Goal: Use online tool/utility: Utilize a website feature to perform a specific function

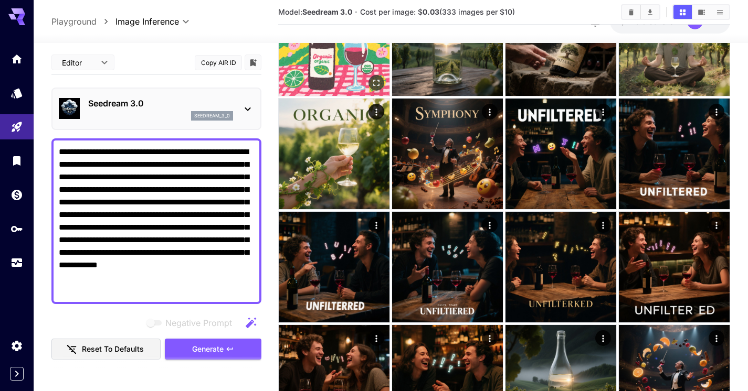
scroll to position [216, 0]
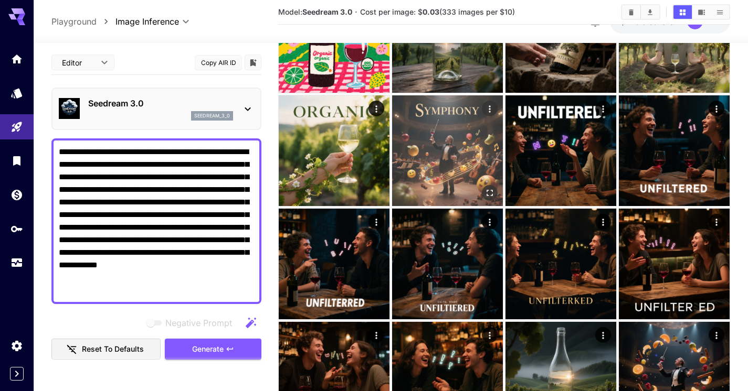
click at [450, 146] on img at bounding box center [447, 150] width 111 height 111
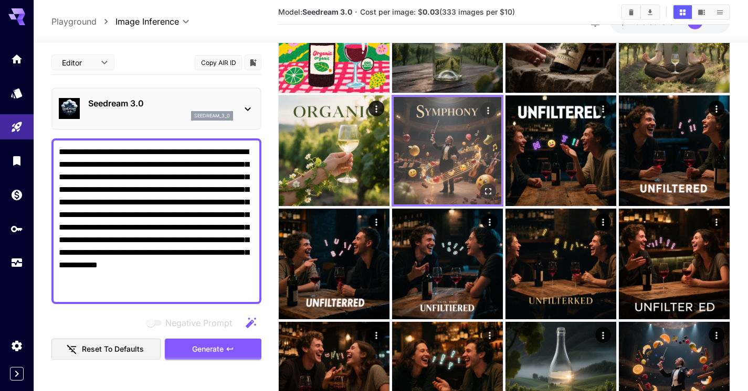
click at [489, 111] on icon "Actions" at bounding box center [488, 110] width 10 height 10
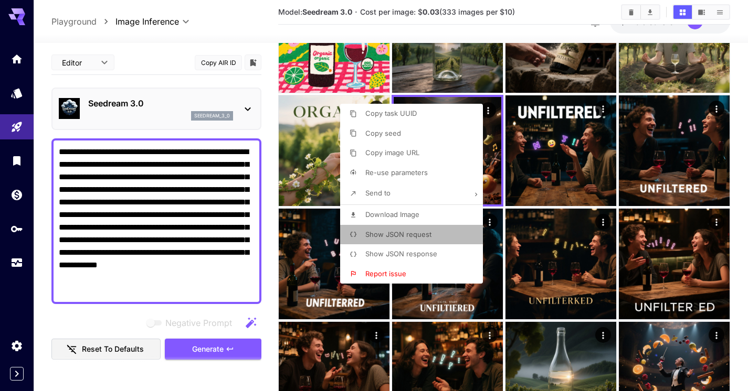
click at [396, 236] on span "Show JSON request" at bounding box center [398, 234] width 66 height 8
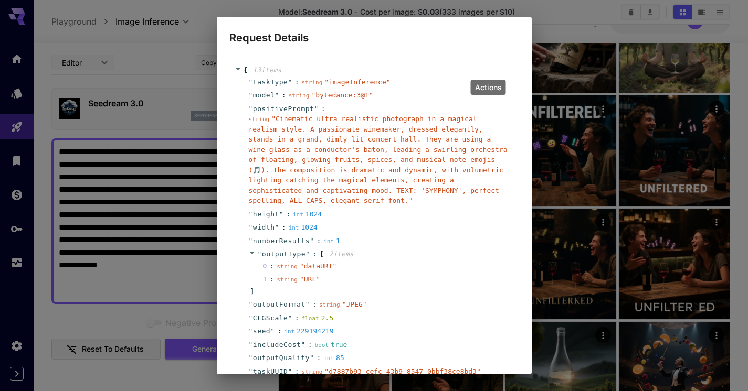
click at [412, 201] on span "" Cinematic ultra realistic photograph in a magical realism style. A passionate…" at bounding box center [378, 160] width 259 height 90
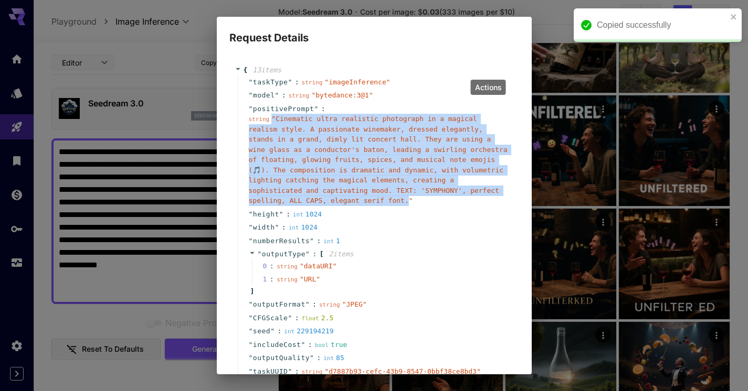
drag, startPoint x: 408, startPoint y: 205, endPoint x: 270, endPoint y: 120, distance: 162.1
click at [270, 120] on div "string " Cinematic ultra realistic photograph in a magical realism style. A pas…" at bounding box center [378, 160] width 259 height 92
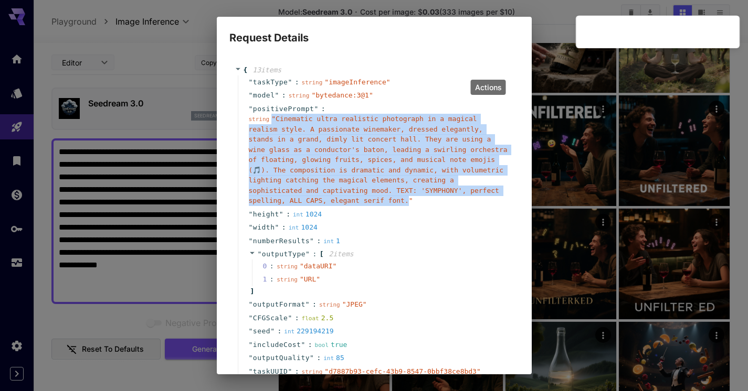
copy span "" Cinematic ultra realistic photograph in a magical realism style. A passionate…"
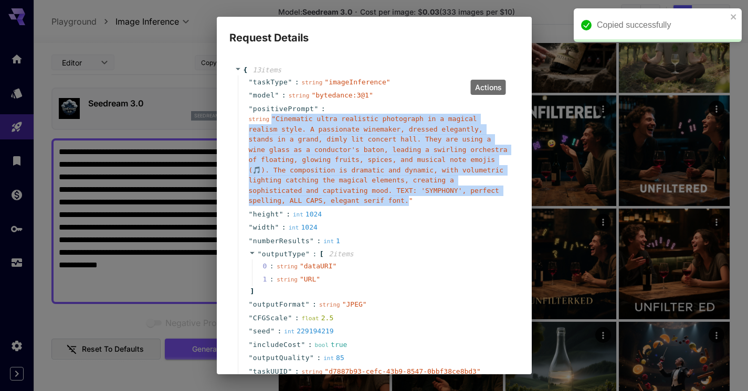
click at [406, 199] on span "" Cinematic ultra realistic photograph in a magical realism style. A passionate…" at bounding box center [378, 160] width 259 height 90
drag, startPoint x: 407, startPoint y: 201, endPoint x: 275, endPoint y: 118, distance: 155.6
click at [275, 118] on span "" Cinematic ultra realistic photograph in a magical realism style. A passionate…" at bounding box center [378, 160] width 259 height 90
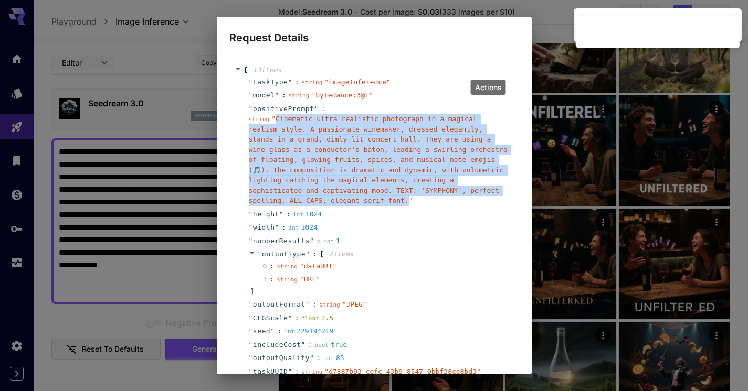
copy span "Cinematic ultra realistic photograph in a magical realism style. A passionate w…"
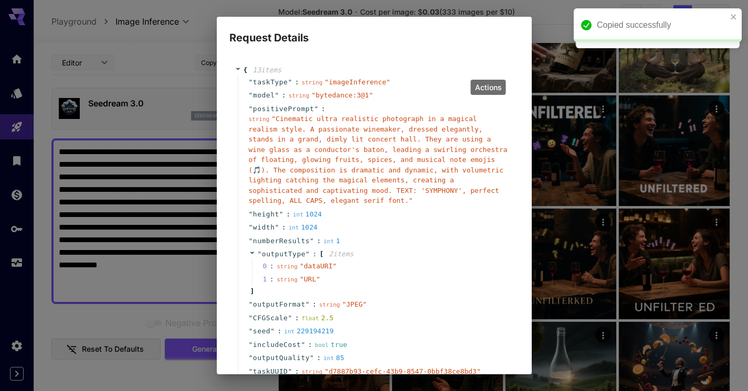
click at [164, 163] on div "Request Details { 13 item s " taskType " : string " imageInference " " model " …" at bounding box center [374, 195] width 748 height 391
click at [547, 23] on div "Request Details { 13 item s " taskType " : string " imageInference " " model " …" at bounding box center [374, 195] width 748 height 391
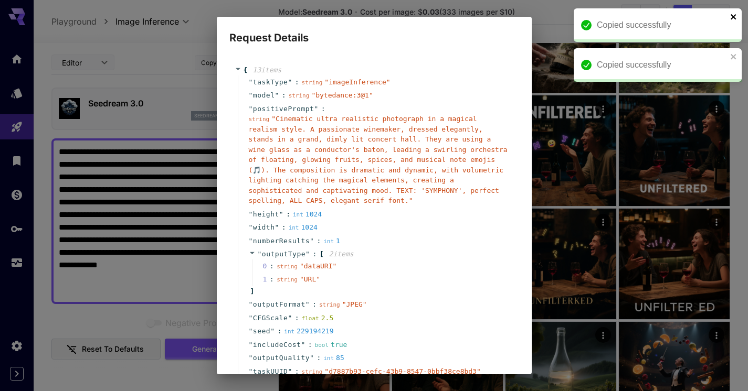
click at [730, 14] on icon "close" at bounding box center [733, 17] width 7 height 8
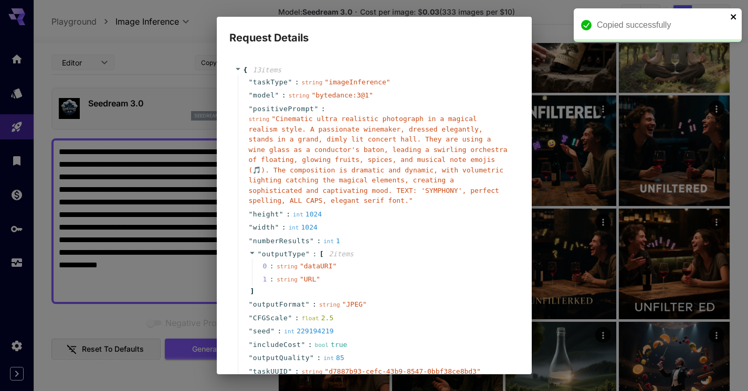
click at [734, 17] on icon "close" at bounding box center [733, 17] width 7 height 8
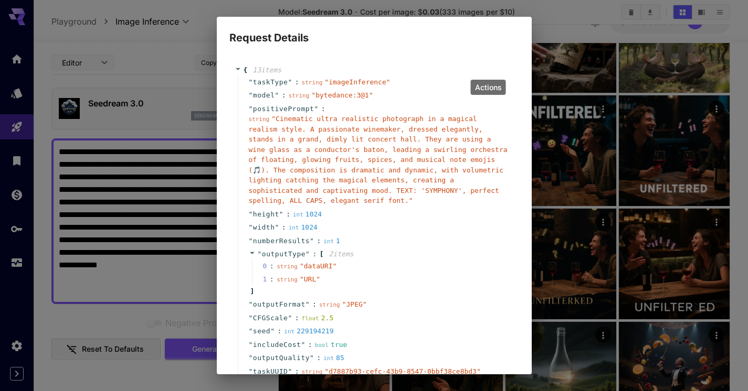
click at [173, 72] on div "Request Details { 13 item s " taskType " : string " imageInference " " model " …" at bounding box center [374, 195] width 748 height 391
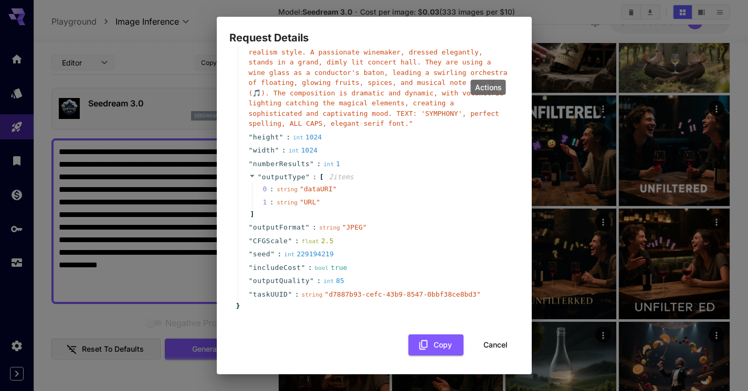
click at [739, 118] on div "Request Details { 13 item s " taskType " : string " imageInference " " model " …" at bounding box center [374, 195] width 748 height 391
click at [488, 343] on button "Cancel" at bounding box center [495, 346] width 47 height 22
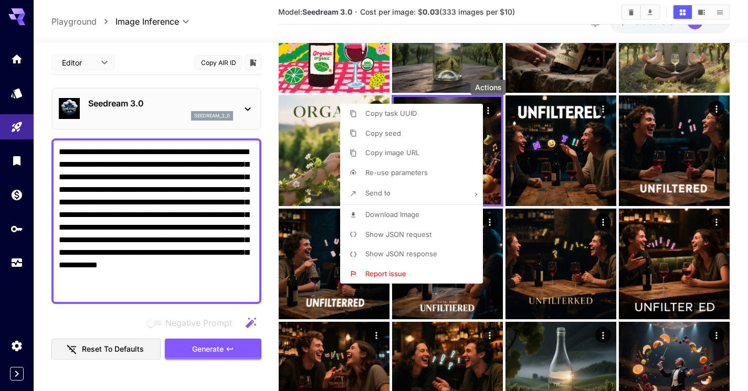
click at [93, 242] on div at bounding box center [374, 195] width 748 height 391
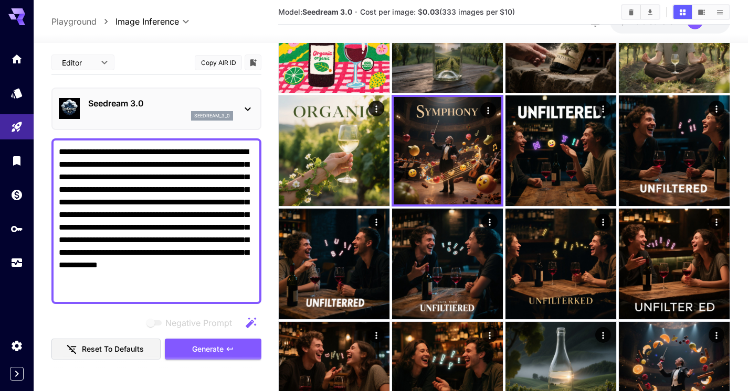
click at [93, 242] on div "Copy task UUID Copy seed Copy image URL Re-use parameters Send to Download Imag…" at bounding box center [79, 195] width 159 height 391
click at [93, 242] on textarea "**********" at bounding box center [156, 221] width 195 height 151
paste textarea "**********"
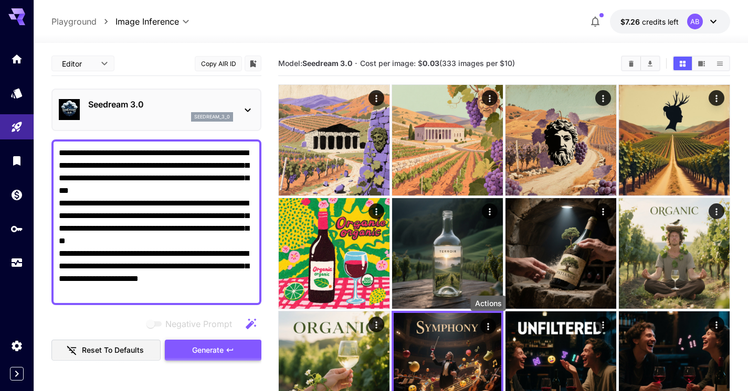
click at [192, 347] on span "Generate" at bounding box center [207, 350] width 31 height 13
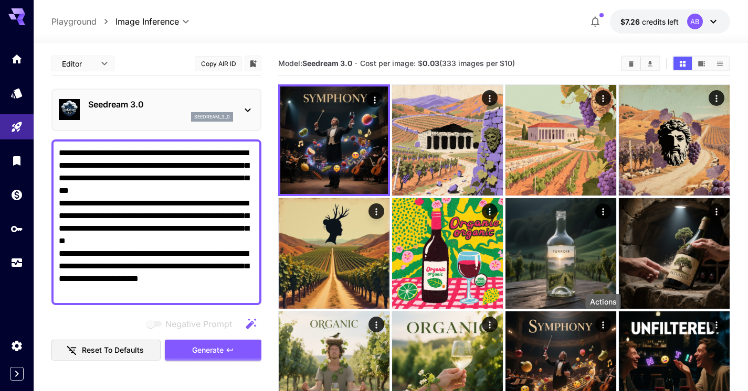
click at [135, 213] on textarea "**********" at bounding box center [156, 222] width 195 height 151
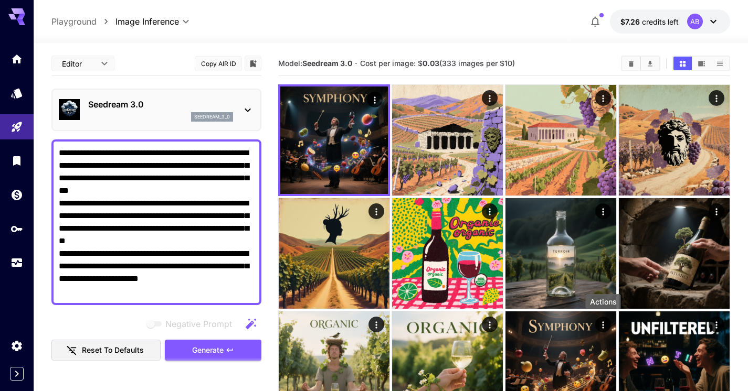
paste textarea
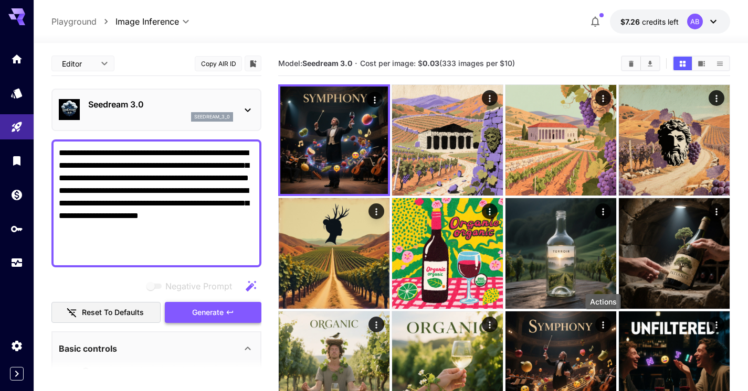
type textarea "**********"
click at [199, 309] on span "Generate" at bounding box center [207, 312] width 31 height 13
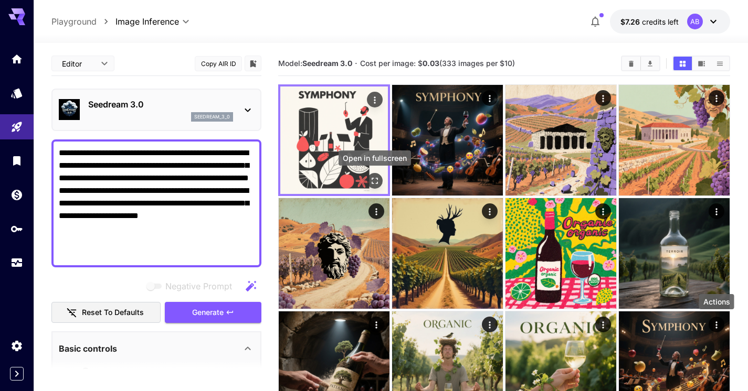
click at [374, 178] on icon "Open in fullscreen" at bounding box center [374, 181] width 10 height 10
